Goal: Task Accomplishment & Management: Manage account settings

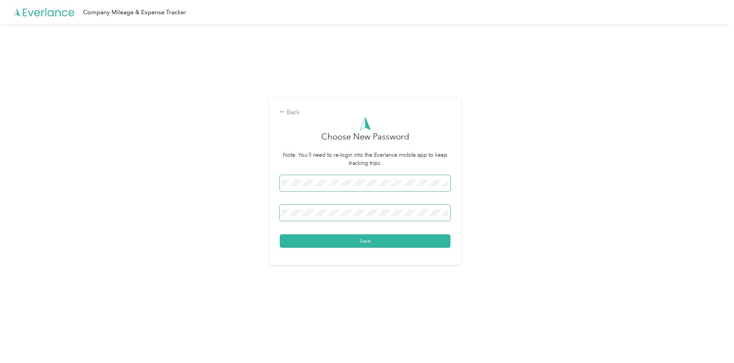
click at [280, 235] on button "Save" at bounding box center [365, 241] width 171 height 13
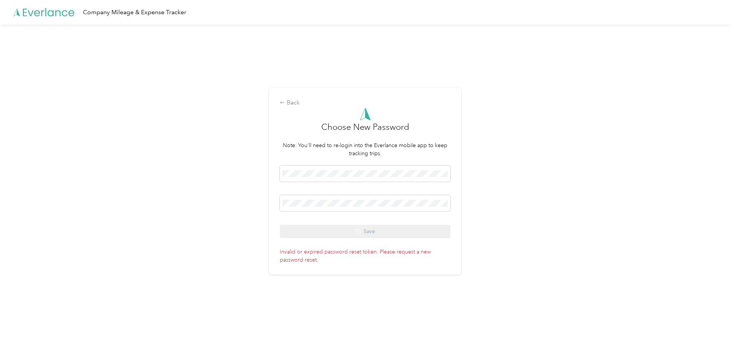
click at [281, 102] on div "Back Choose New Password Note: You'll need to re-login into the Everlance mobil…" at bounding box center [365, 181] width 192 height 187
click at [288, 101] on div "Back" at bounding box center [365, 102] width 171 height 9
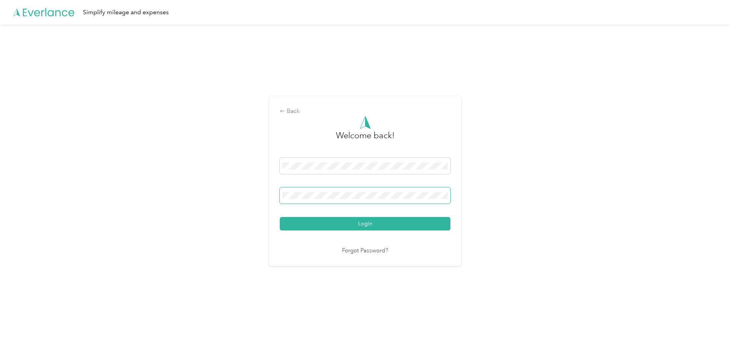
click at [280, 217] on button "Login" at bounding box center [365, 223] width 171 height 13
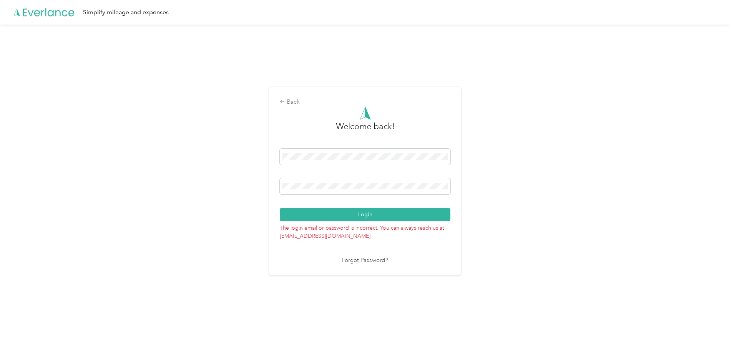
drag, startPoint x: 371, startPoint y: 266, endPoint x: 371, endPoint y: 261, distance: 4.6
click at [371, 266] on div "Back Welcome back! Login The login email or password is incorrect. You can alwa…" at bounding box center [365, 181] width 192 height 189
click at [371, 261] on link "Forgot Password?" at bounding box center [365, 260] width 46 height 9
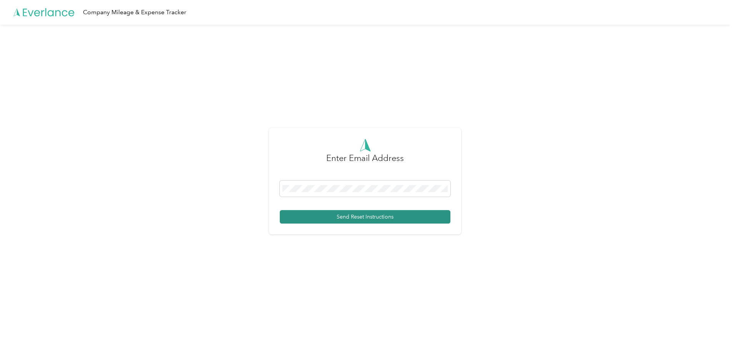
click at [351, 216] on button "Send Reset Instructions" at bounding box center [365, 216] width 171 height 13
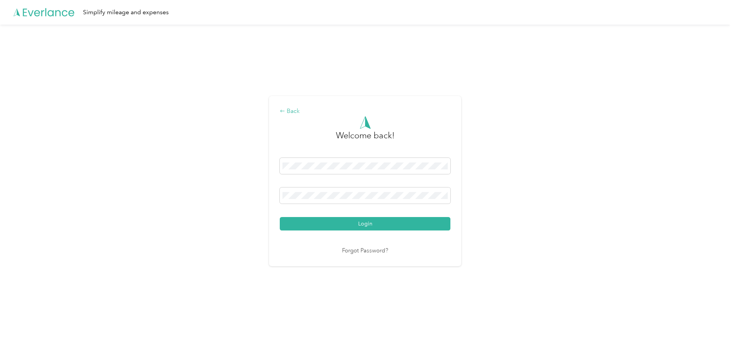
click at [292, 115] on div "Back" at bounding box center [365, 111] width 171 height 9
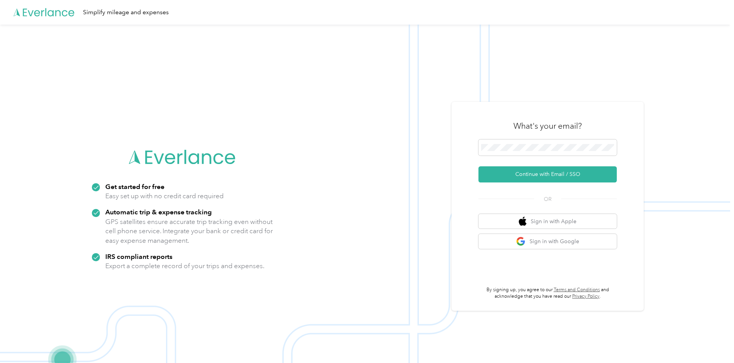
click at [207, 211] on strong "Automatic trip & expense tracking" at bounding box center [158, 212] width 107 height 8
